Goal: Navigation & Orientation: Find specific page/section

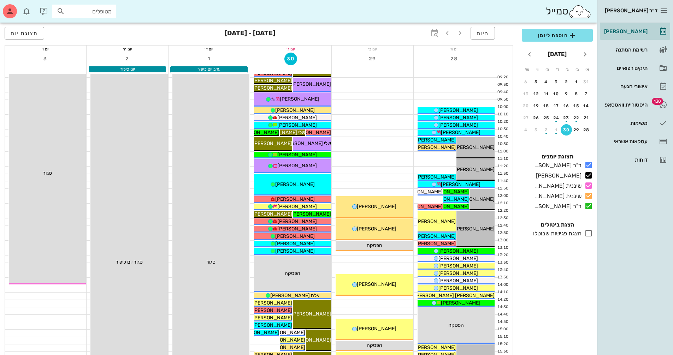
scroll to position [106, 0]
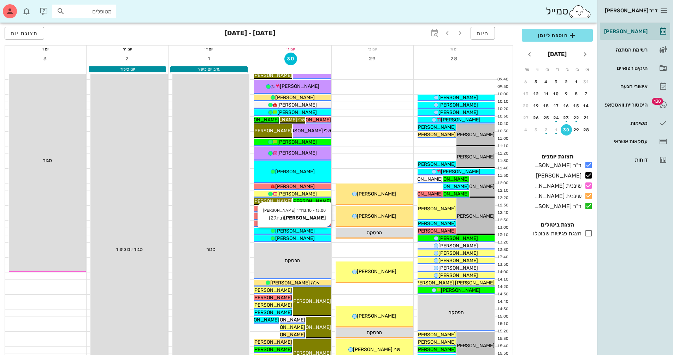
click at [305, 229] on span "[PERSON_NAME]" at bounding box center [295, 231] width 40 height 6
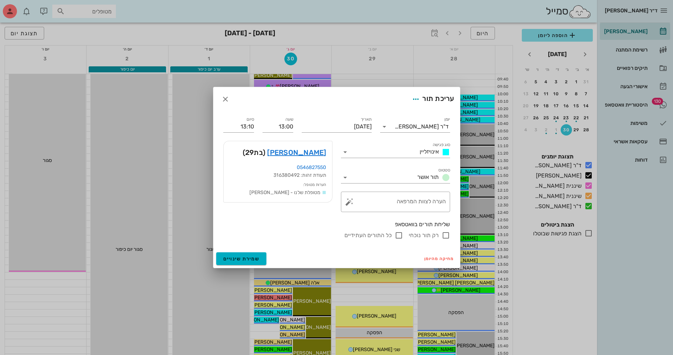
click at [305, 229] on div "ד״ר [PERSON_NAME] [PERSON_NAME] רשימת המתנה תיקים רפואיים אישורי הגעה 130 היסטו…" at bounding box center [336, 239] width 673 height 690
click at [307, 149] on link "[PERSON_NAME]" at bounding box center [296, 152] width 59 height 11
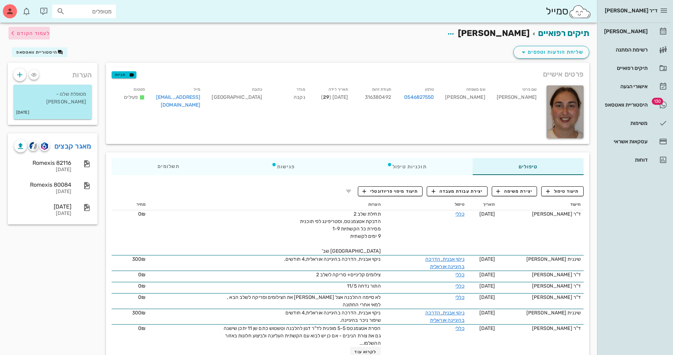
click at [12, 30] on icon "button" at bounding box center [12, 33] width 8 height 8
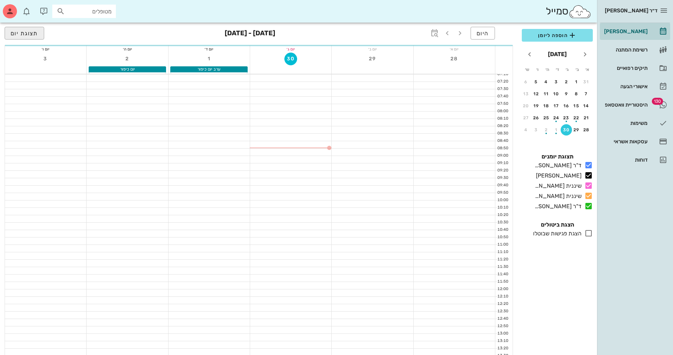
scroll to position [106, 0]
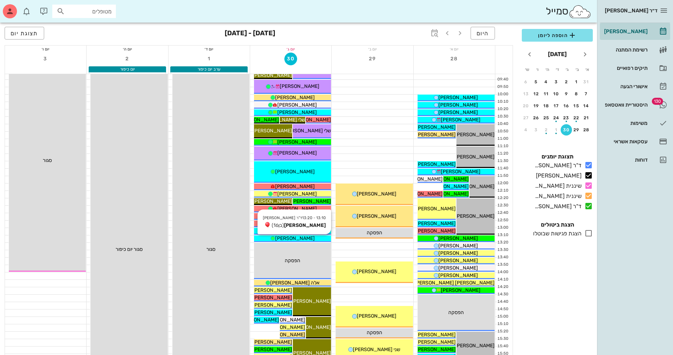
click at [296, 237] on span "[PERSON_NAME]" at bounding box center [295, 239] width 40 height 6
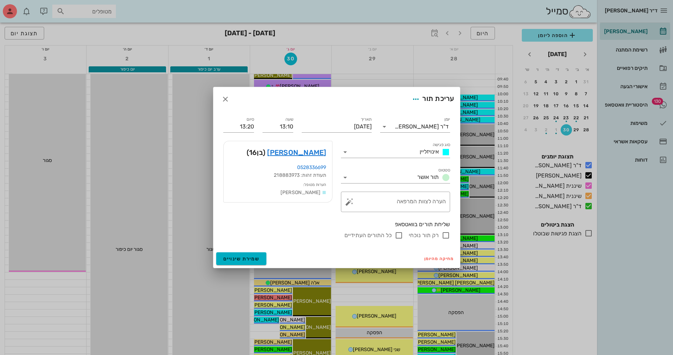
click at [296, 237] on div at bounding box center [336, 177] width 673 height 355
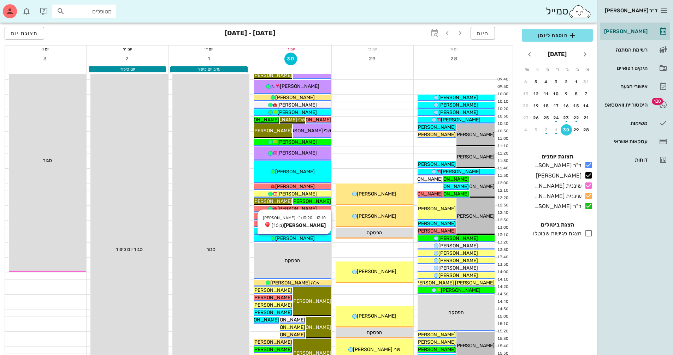
click at [296, 237] on span "[PERSON_NAME]" at bounding box center [295, 239] width 40 height 6
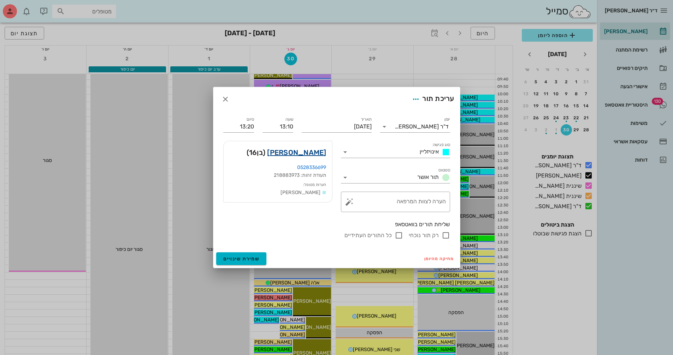
click at [313, 152] on link "[PERSON_NAME]" at bounding box center [296, 152] width 59 height 11
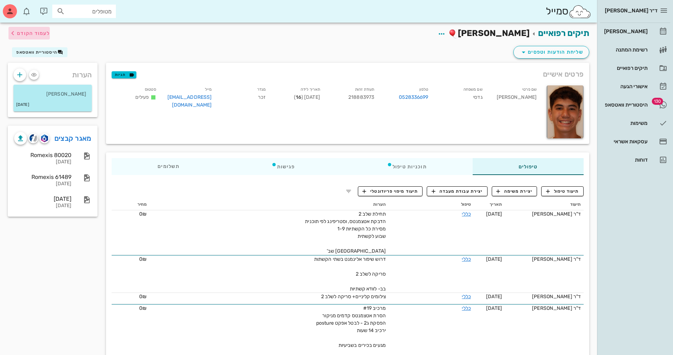
click at [12, 32] on icon "button" at bounding box center [12, 33] width 8 height 8
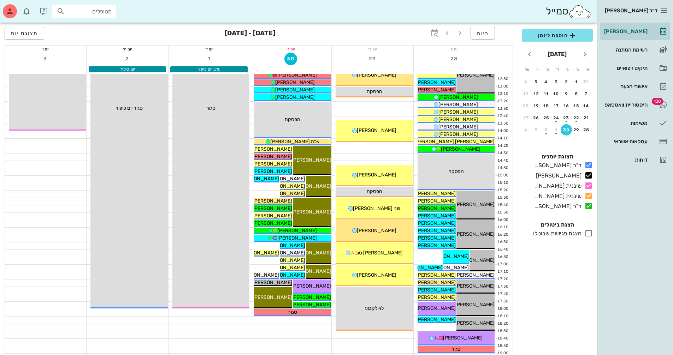
scroll to position [283, 0]
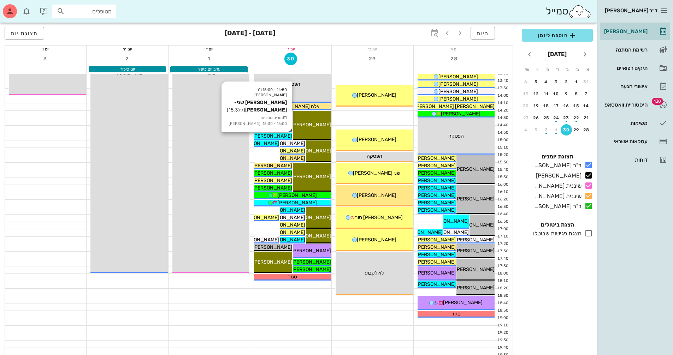
click at [277, 134] on span "[PERSON_NAME] שני-[PERSON_NAME]" at bounding box center [247, 136] width 89 height 6
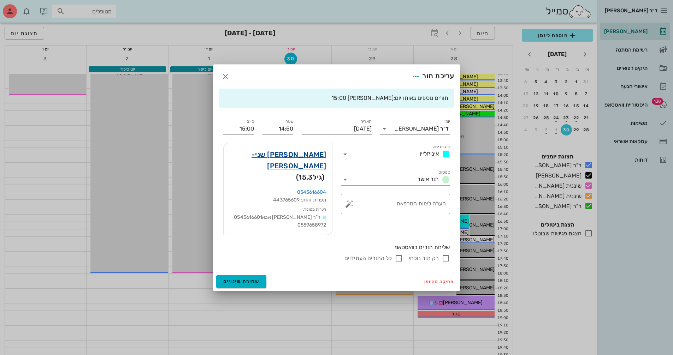
click at [308, 160] on link "[PERSON_NAME] שני-[PERSON_NAME]" at bounding box center [277, 160] width 97 height 23
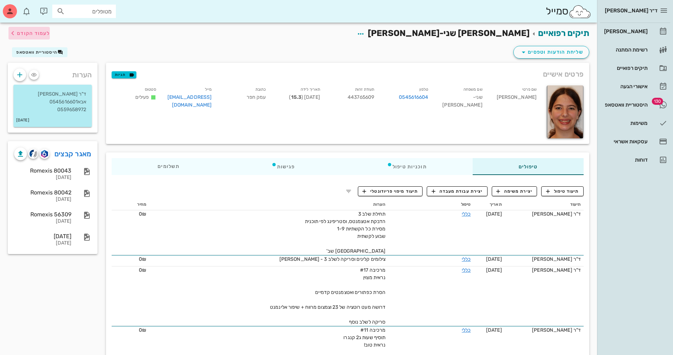
click at [13, 33] on icon "button" at bounding box center [12, 33] width 8 height 8
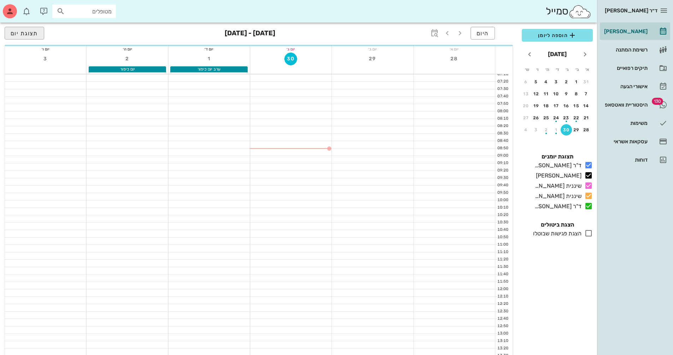
scroll to position [283, 0]
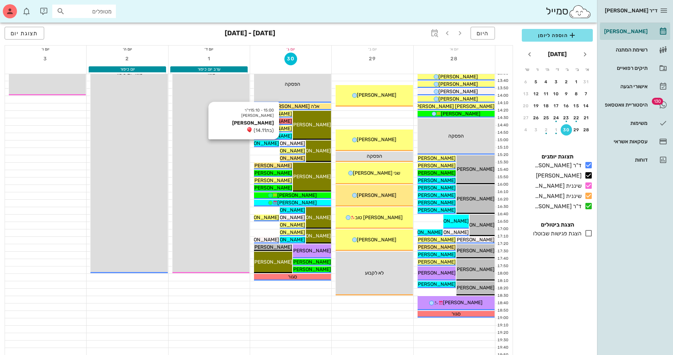
click at [266, 142] on span "[PERSON_NAME]" at bounding box center [259, 144] width 40 height 6
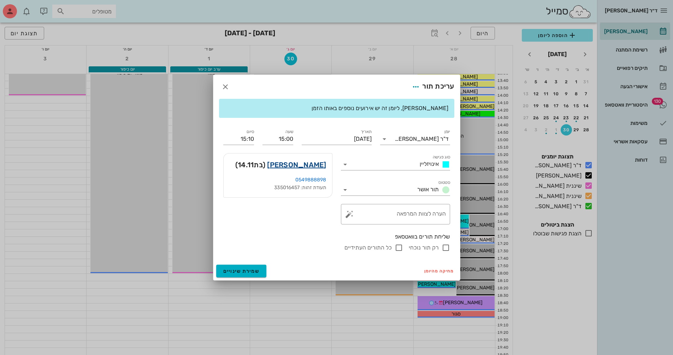
click at [315, 161] on link "[PERSON_NAME]" at bounding box center [296, 164] width 59 height 11
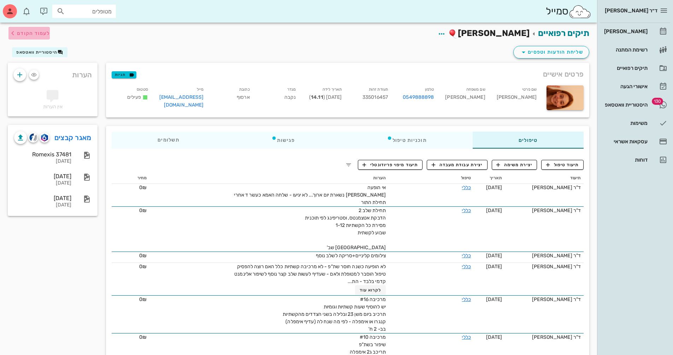
click at [10, 29] on icon "button" at bounding box center [12, 33] width 8 height 8
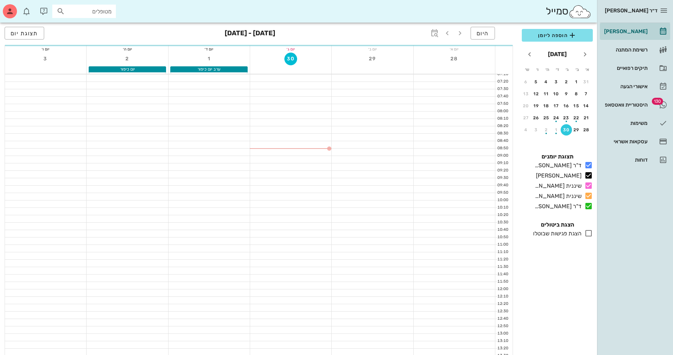
scroll to position [283, 0]
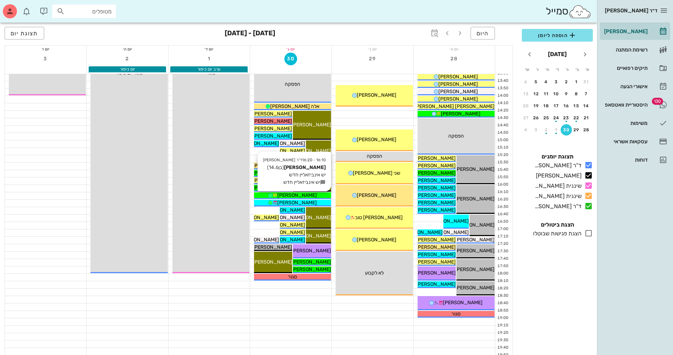
click at [292, 195] on span "[PERSON_NAME]" at bounding box center [297, 196] width 40 height 6
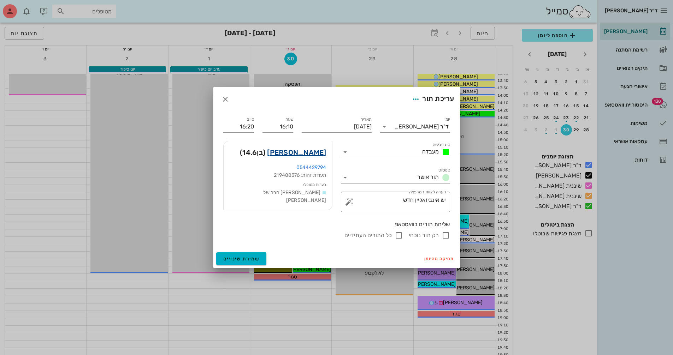
click at [303, 154] on link "[PERSON_NAME]" at bounding box center [296, 152] width 59 height 11
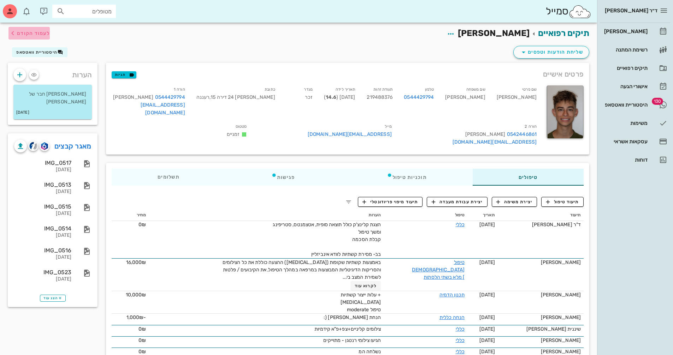
click at [13, 32] on icon "button" at bounding box center [12, 33] width 8 height 8
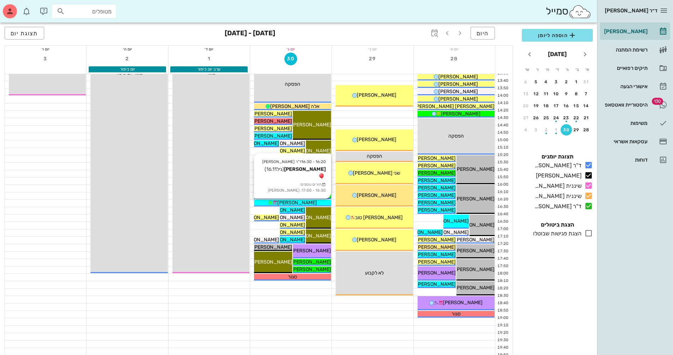
click at [300, 201] on span "[PERSON_NAME]" at bounding box center [297, 203] width 40 height 6
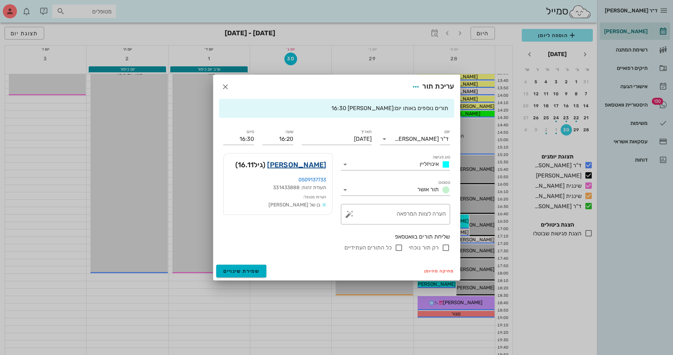
click at [316, 163] on link "[PERSON_NAME]" at bounding box center [296, 164] width 59 height 11
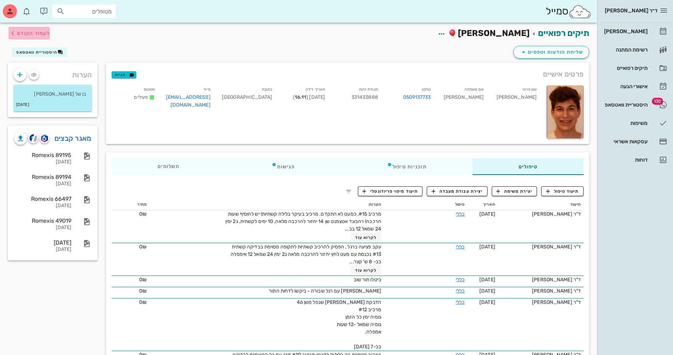
click at [14, 33] on icon "button" at bounding box center [12, 33] width 8 height 8
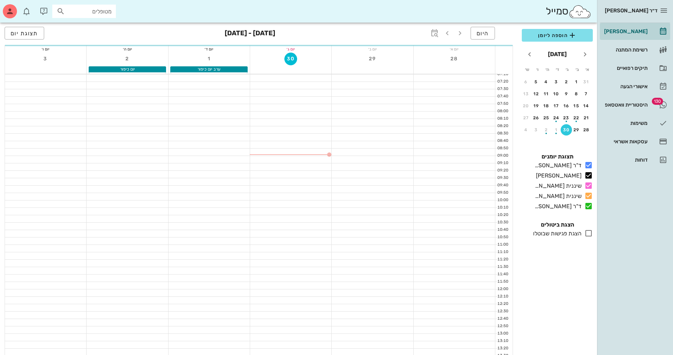
scroll to position [283, 0]
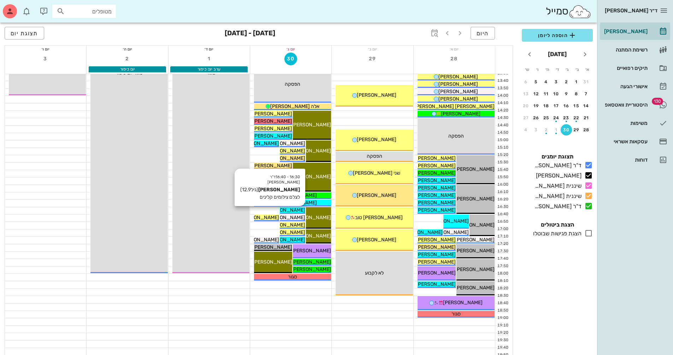
click at [292, 208] on span "[PERSON_NAME]" at bounding box center [286, 210] width 40 height 6
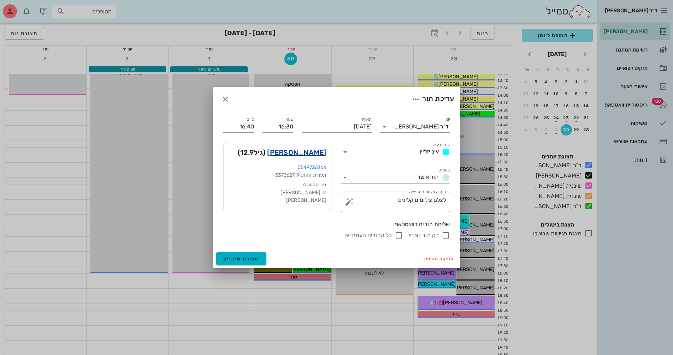
click at [314, 150] on link "[PERSON_NAME]" at bounding box center [296, 152] width 59 height 11
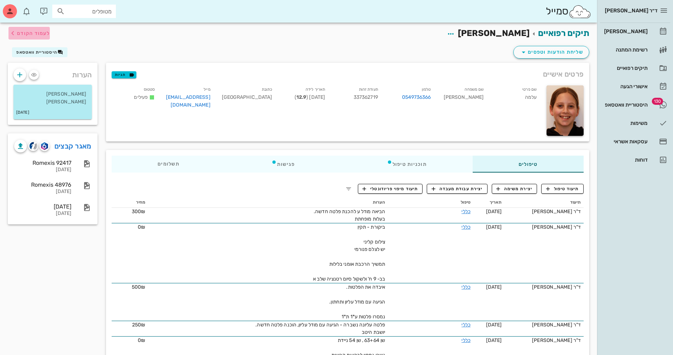
click at [13, 33] on icon "button" at bounding box center [12, 33] width 8 height 8
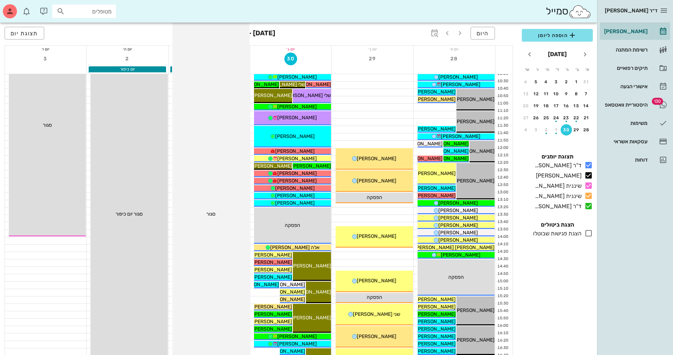
scroll to position [177, 0]
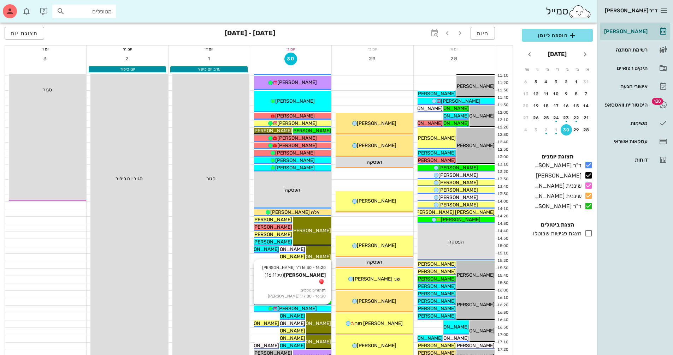
click at [276, 309] on div "[PERSON_NAME]" at bounding box center [292, 308] width 77 height 7
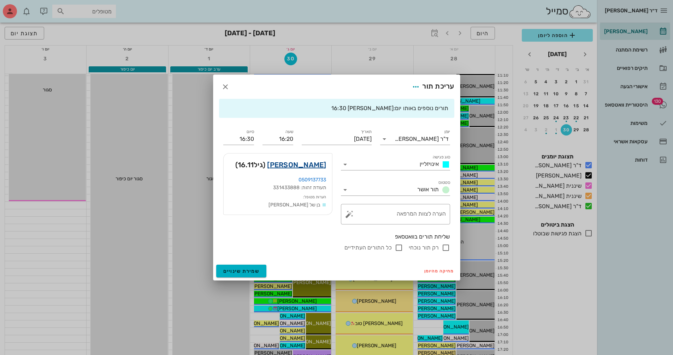
click at [307, 163] on link "[PERSON_NAME]" at bounding box center [296, 164] width 59 height 11
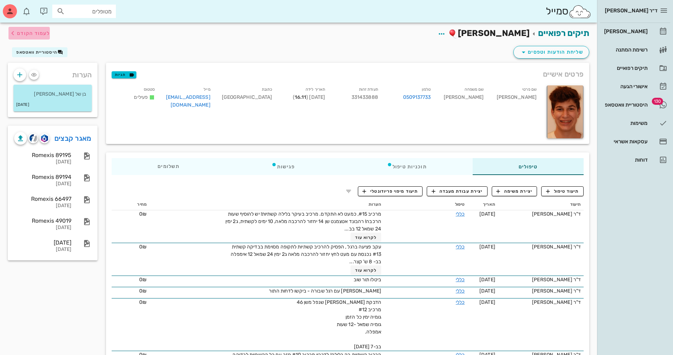
click at [12, 34] on icon "button" at bounding box center [12, 33] width 8 height 8
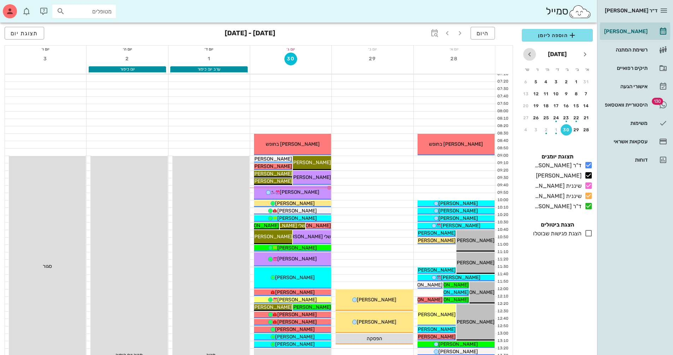
click at [529, 58] on icon "חודש הבא" at bounding box center [529, 54] width 8 height 8
click at [585, 94] on div "5" at bounding box center [586, 93] width 11 height 5
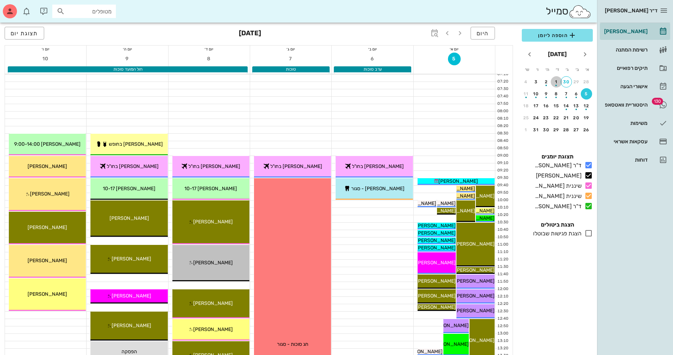
click at [554, 85] on div "button" at bounding box center [556, 84] width 11 height 4
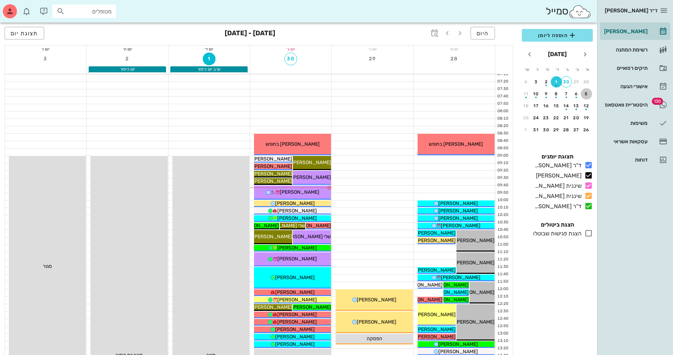
click at [585, 98] on button "5" at bounding box center [586, 93] width 11 height 11
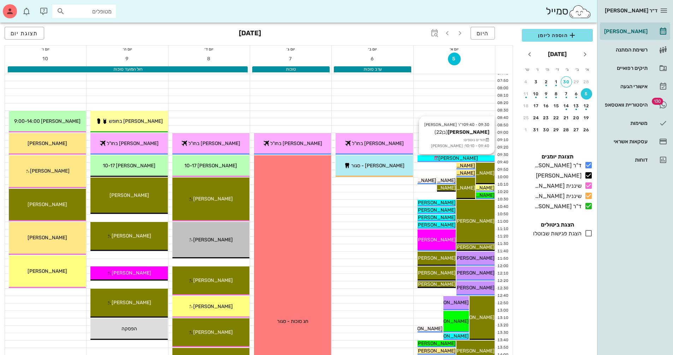
scroll to position [35, 0]
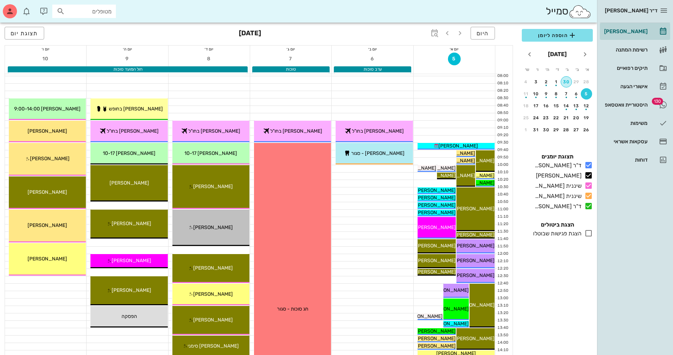
click at [566, 81] on div "30" at bounding box center [566, 81] width 11 height 5
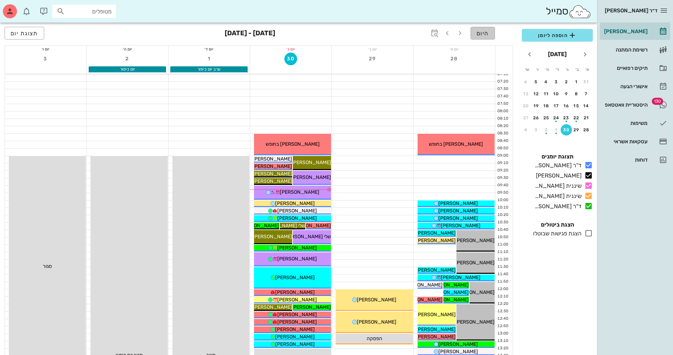
click at [480, 29] on button "היום" at bounding box center [483, 33] width 24 height 13
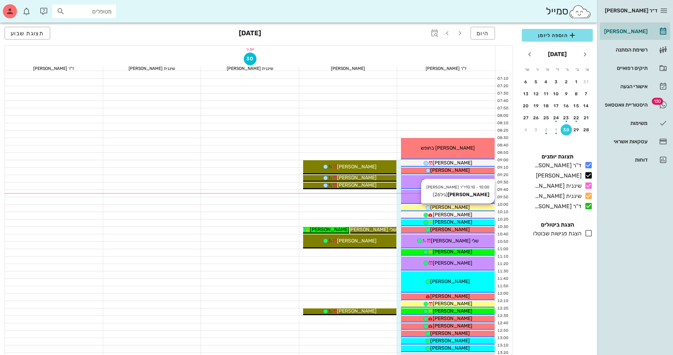
click at [467, 208] on div "[PERSON_NAME]" at bounding box center [448, 207] width 94 height 7
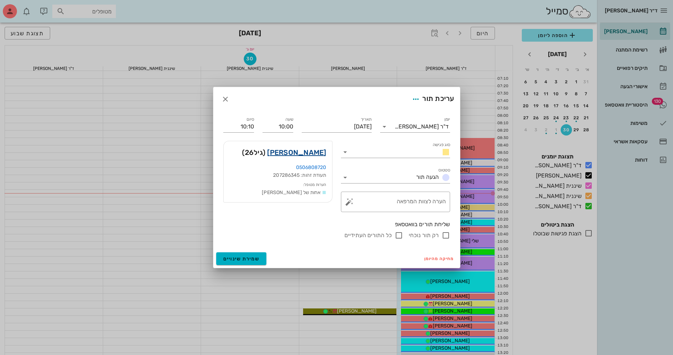
click at [321, 153] on link "[PERSON_NAME]" at bounding box center [296, 152] width 59 height 11
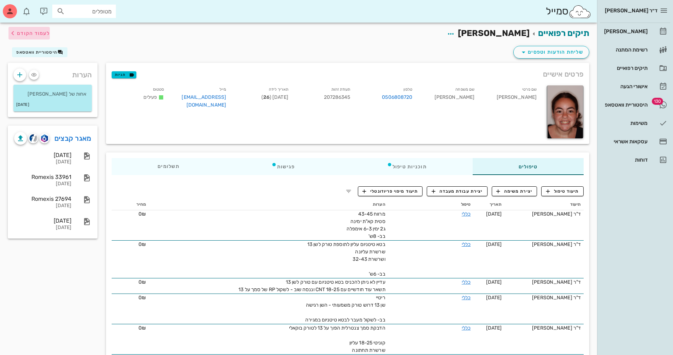
click at [36, 36] on span "לעמוד הקודם" at bounding box center [28, 33] width 41 height 8
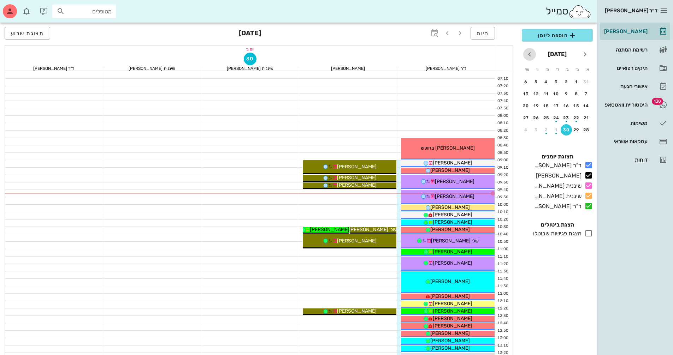
click at [530, 54] on icon "חודש הבא" at bounding box center [529, 54] width 8 height 8
click at [584, 95] on div "5" at bounding box center [586, 93] width 11 height 5
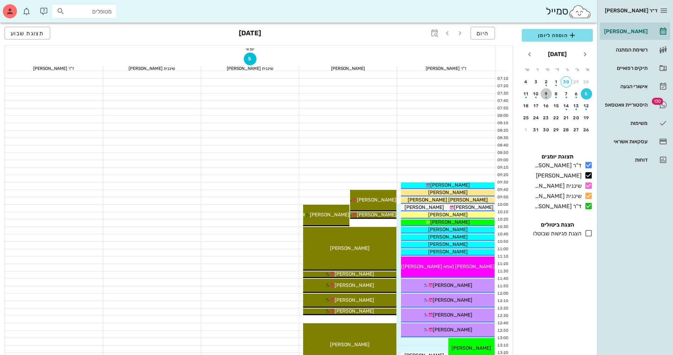
click at [545, 92] on div "9" at bounding box center [545, 93] width 11 height 5
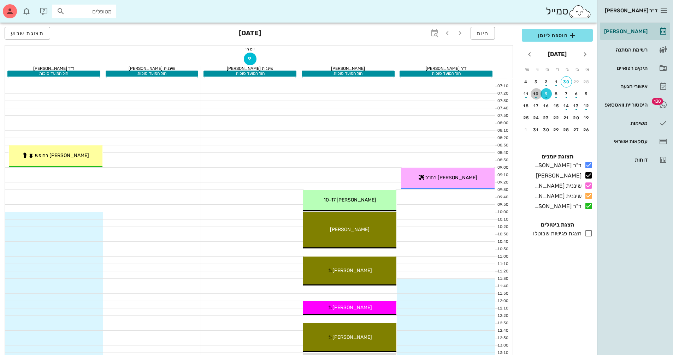
click at [536, 96] on div "button" at bounding box center [536, 96] width 11 height 4
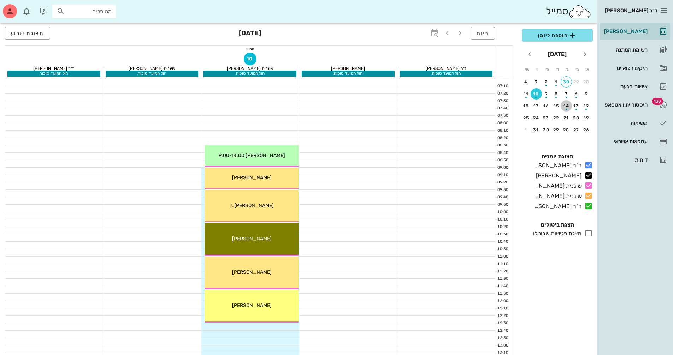
click at [566, 106] on div "button" at bounding box center [566, 108] width 11 height 4
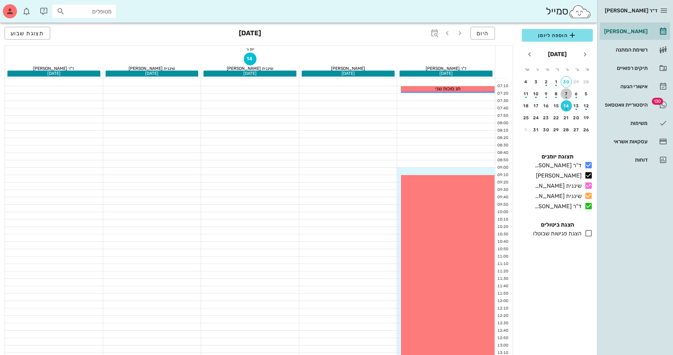
click at [565, 95] on div "button" at bounding box center [566, 96] width 11 height 4
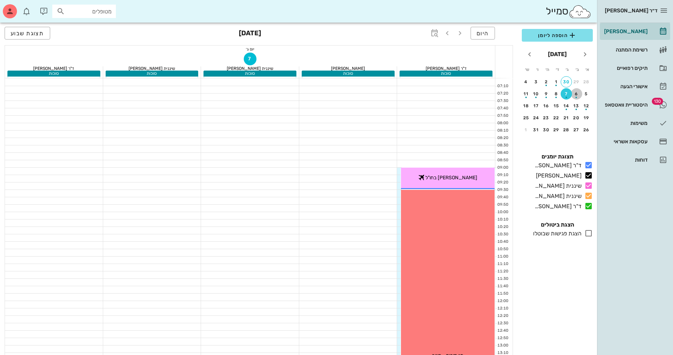
click at [575, 94] on div "button" at bounding box center [576, 96] width 11 height 4
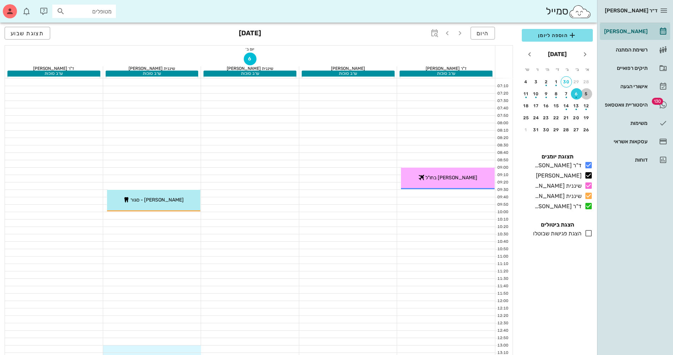
click at [586, 93] on div "5" at bounding box center [586, 93] width 11 height 5
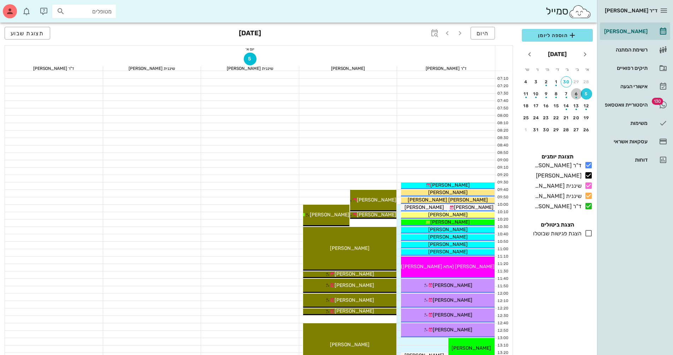
click at [575, 94] on div "button" at bounding box center [576, 96] width 11 height 4
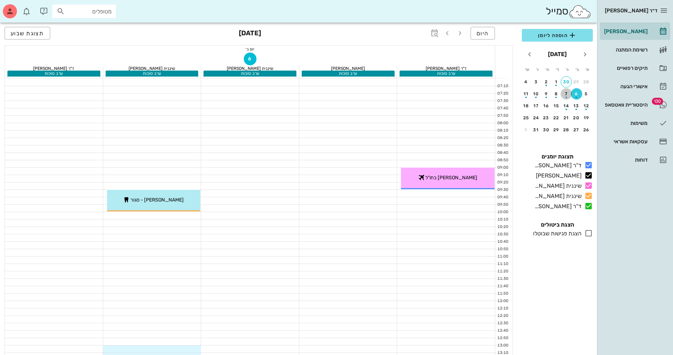
click at [567, 95] on div "button" at bounding box center [566, 96] width 11 height 4
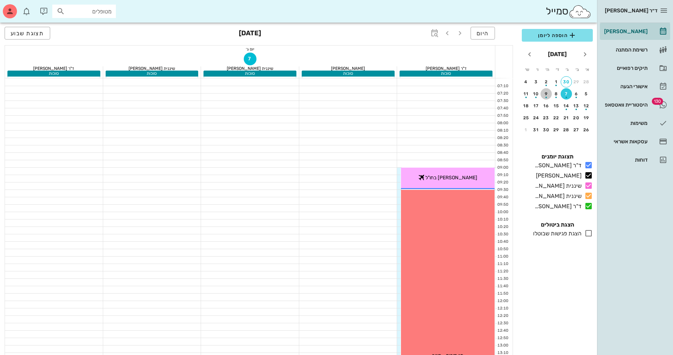
click at [546, 93] on div "9" at bounding box center [545, 93] width 11 height 5
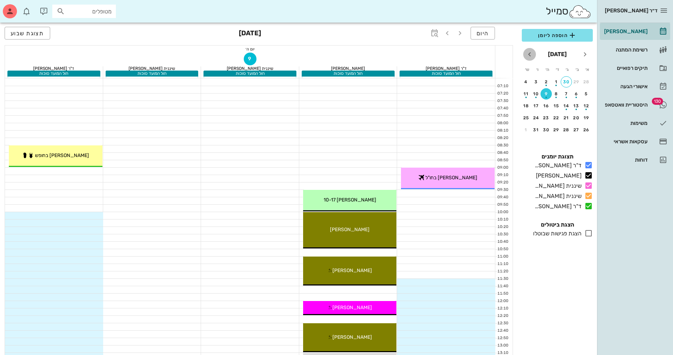
click at [529, 53] on icon "חודש הבא" at bounding box center [529, 54] width 8 height 8
click at [584, 105] on div "14" at bounding box center [586, 105] width 11 height 5
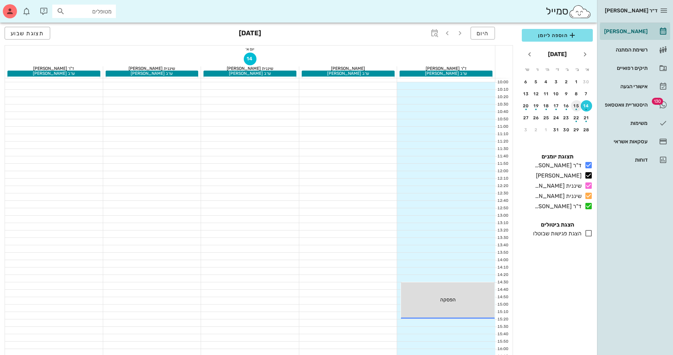
scroll to position [106, 0]
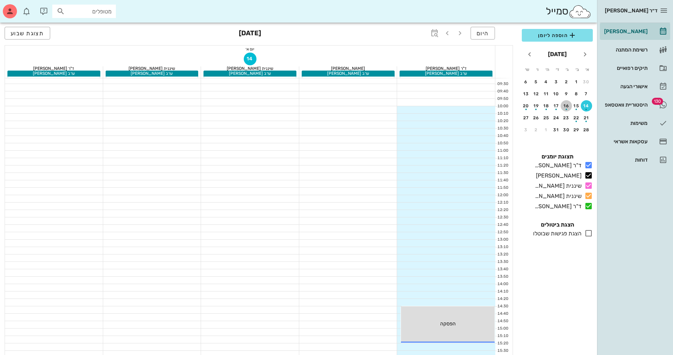
click at [566, 104] on div "16" at bounding box center [566, 105] width 11 height 5
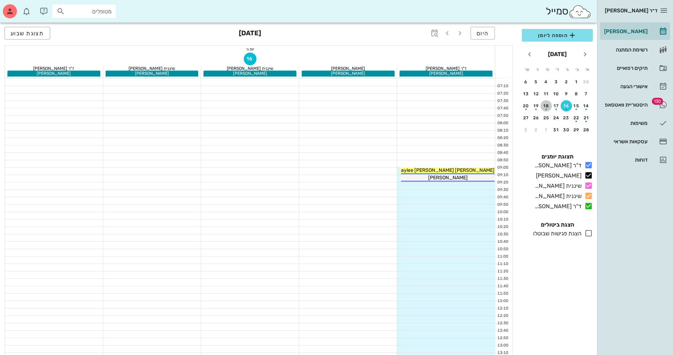
click at [546, 106] on div "button" at bounding box center [545, 108] width 11 height 4
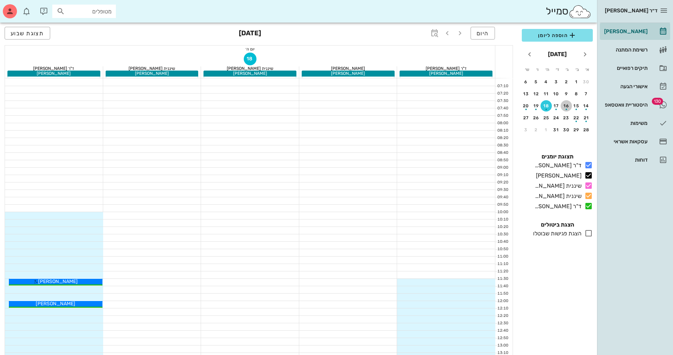
click at [565, 105] on div "16" at bounding box center [566, 105] width 11 height 5
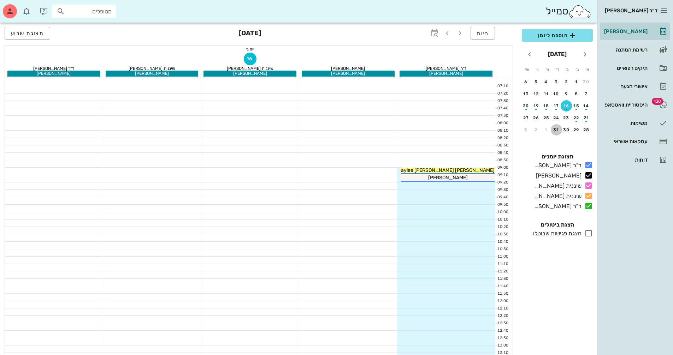
click at [557, 129] on div "31" at bounding box center [556, 130] width 11 height 5
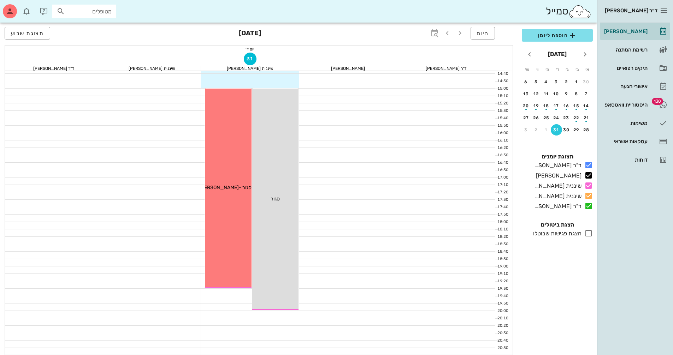
scroll to position [339, 0]
click at [546, 129] on div "1" at bounding box center [545, 130] width 11 height 5
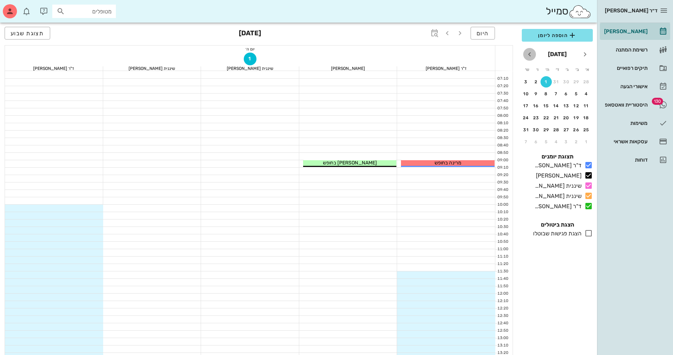
click at [530, 53] on icon "חודש הבא" at bounding box center [529, 54] width 8 height 8
click at [583, 52] on icon "חודש שעבר" at bounding box center [585, 54] width 8 height 8
click at [565, 129] on div "3" at bounding box center [566, 130] width 11 height 5
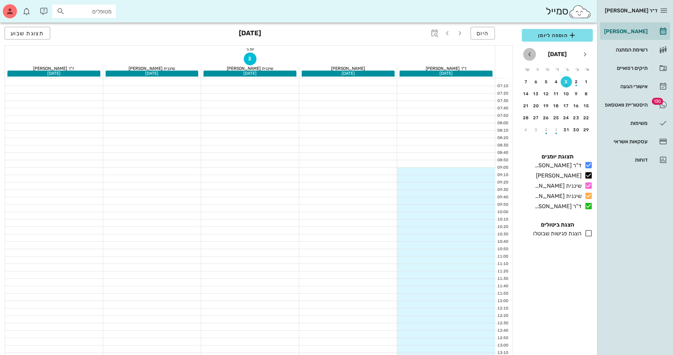
click at [530, 56] on icon "חודש הבא" at bounding box center [529, 54] width 8 height 8
click at [546, 129] on div "30" at bounding box center [545, 130] width 11 height 5
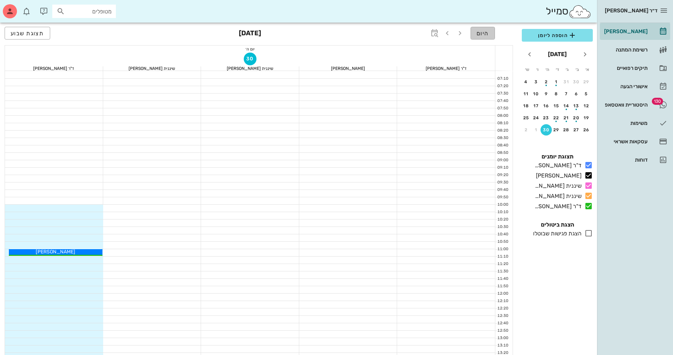
drag, startPoint x: 478, startPoint y: 31, endPoint x: 485, endPoint y: 35, distance: 8.1
click at [478, 31] on span "היום" at bounding box center [483, 33] width 12 height 7
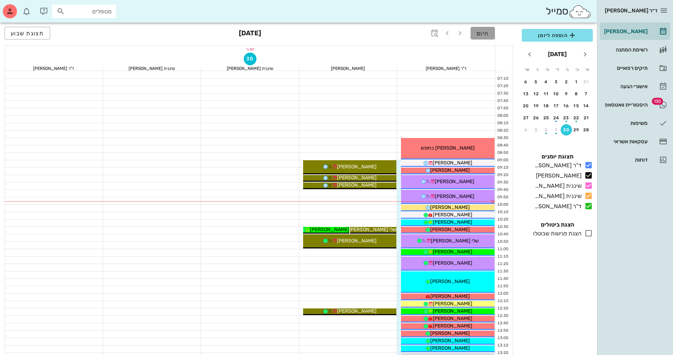
click at [489, 36] on button "היום" at bounding box center [483, 33] width 24 height 13
